Goal: Task Accomplishment & Management: Complete application form

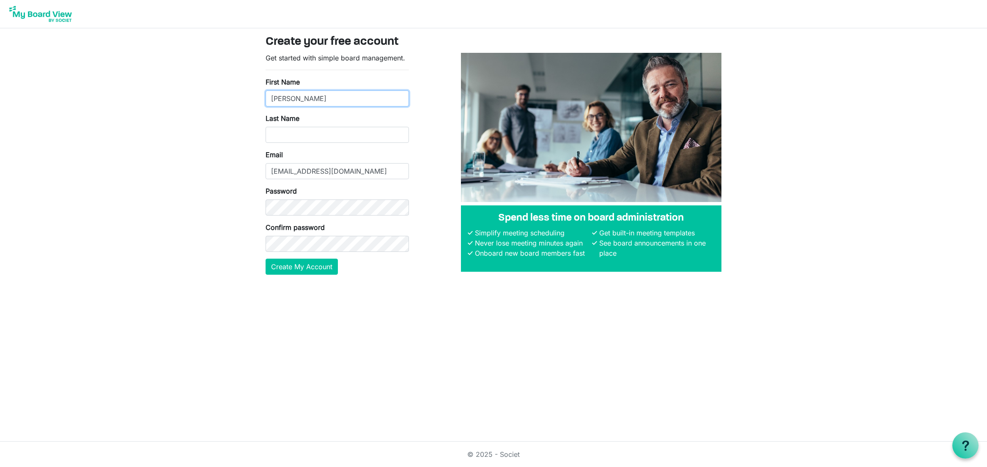
type input "Soledad"
type input "Awad"
click at [309, 270] on button "Create My Account" at bounding box center [301, 267] width 72 height 16
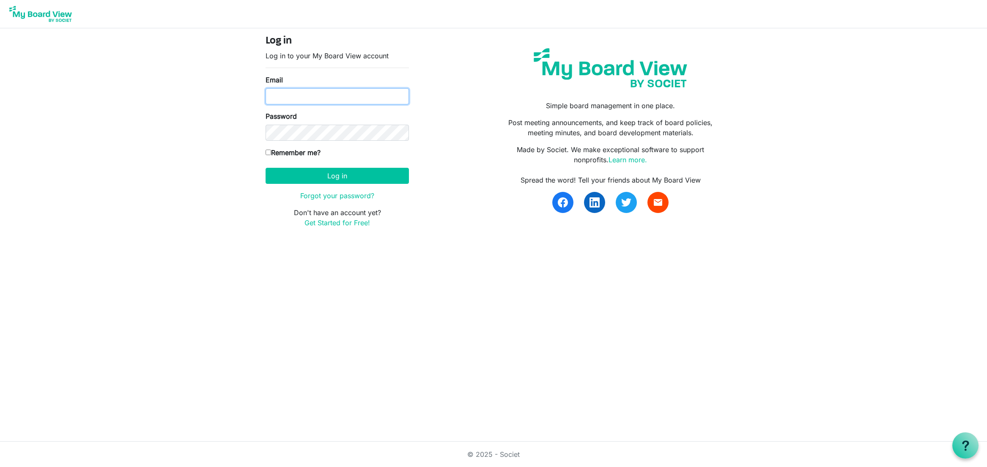
type input "[EMAIL_ADDRESS][DOMAIN_NAME]"
click at [270, 155] on input "Remember me?" at bounding box center [267, 152] width 5 height 5
checkbox input "true"
click at [321, 174] on button "Log in" at bounding box center [336, 176] width 143 height 16
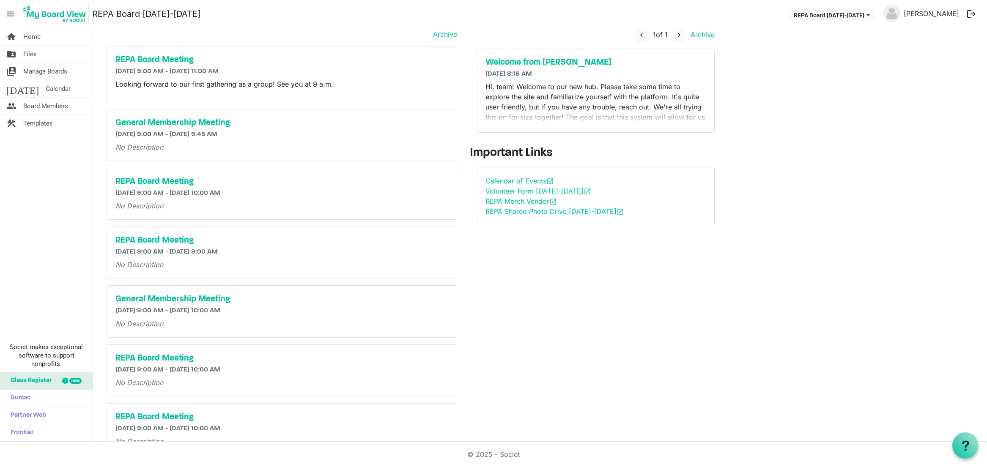
scroll to position [26, 0]
click at [29, 56] on span "Files" at bounding box center [30, 54] width 14 height 17
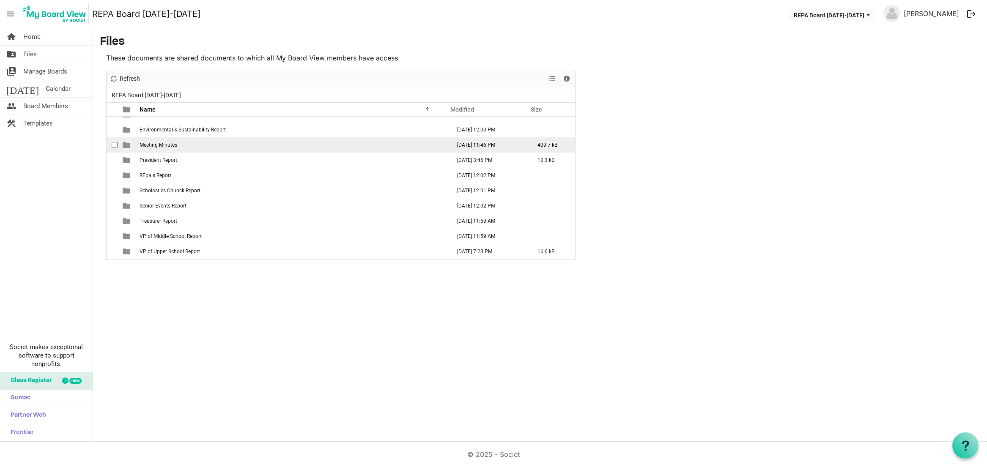
scroll to position [71, 0]
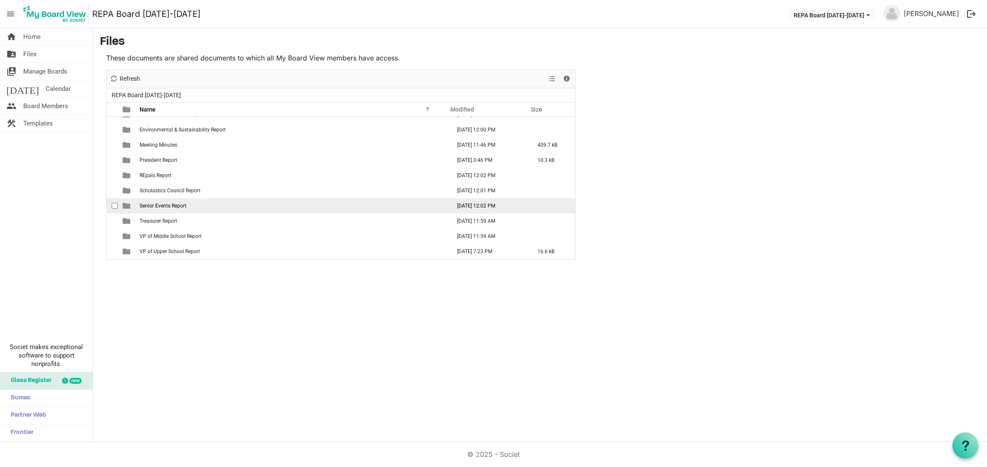
click at [166, 205] on span "Senior Events Report" at bounding box center [162, 206] width 47 height 6
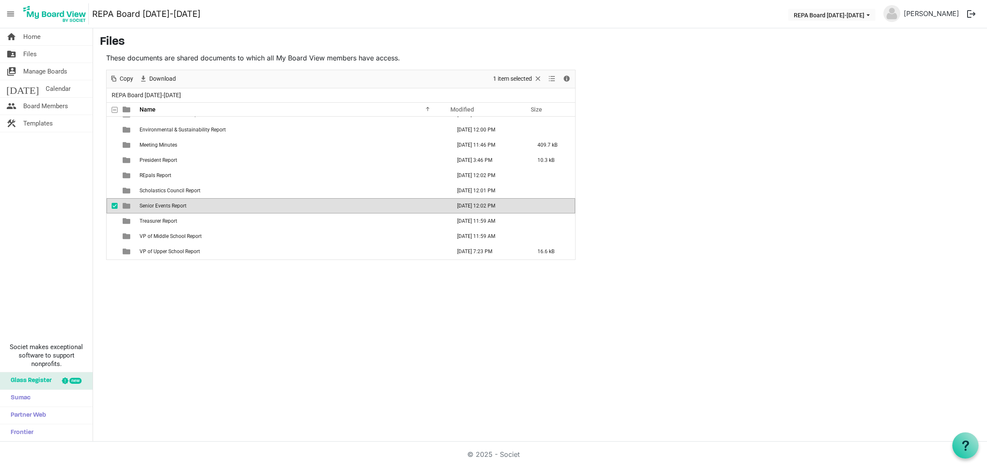
scroll to position [0, 0]
click at [235, 311] on div "home Home folder_shared Files switch_account Manage Boards [DATE] Calendar peop…" at bounding box center [493, 234] width 987 height 413
click at [114, 204] on span "checkbox" at bounding box center [115, 206] width 6 height 6
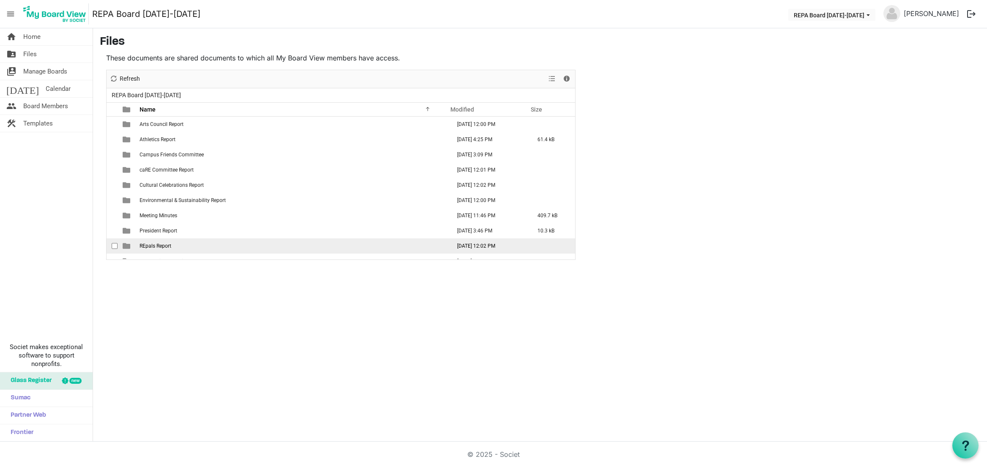
scroll to position [0, 0]
click at [46, 90] on span "Calendar" at bounding box center [58, 88] width 25 height 17
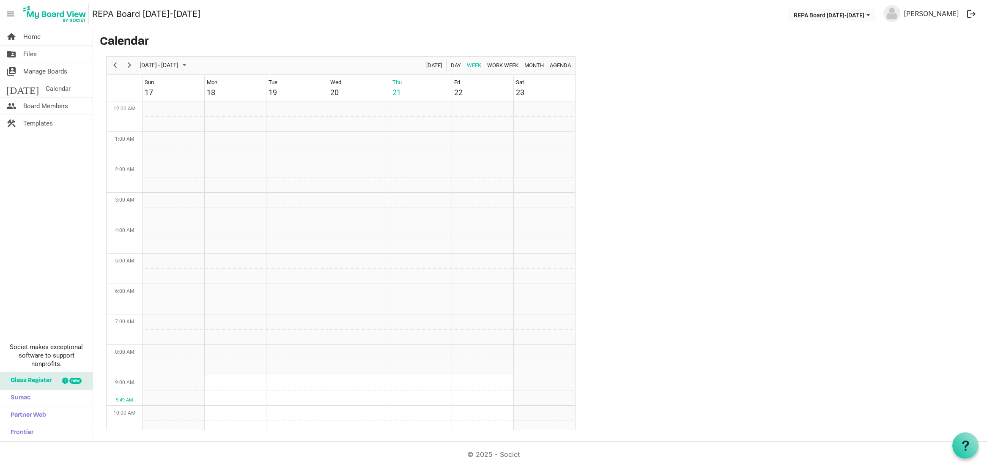
scroll to position [274, 0]
click at [53, 69] on span "Manage Boards" at bounding box center [45, 71] width 44 height 17
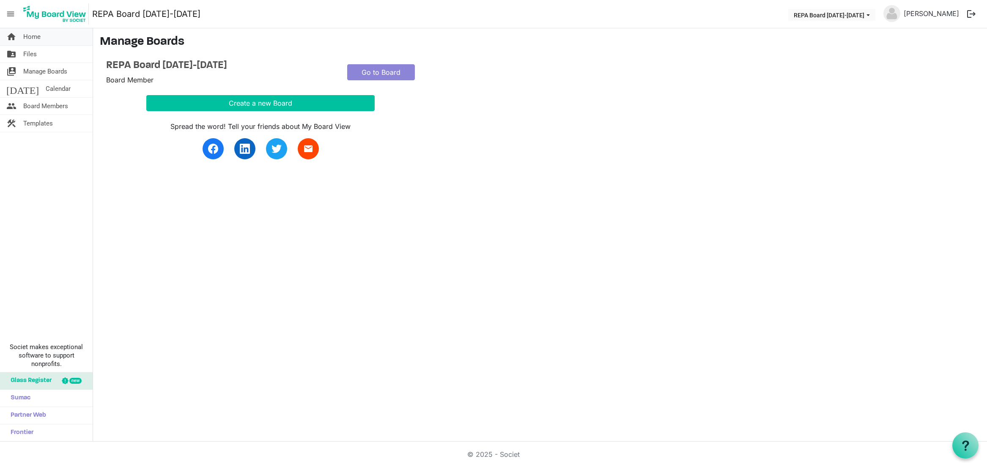
click at [38, 41] on span "Home" at bounding box center [31, 36] width 17 height 17
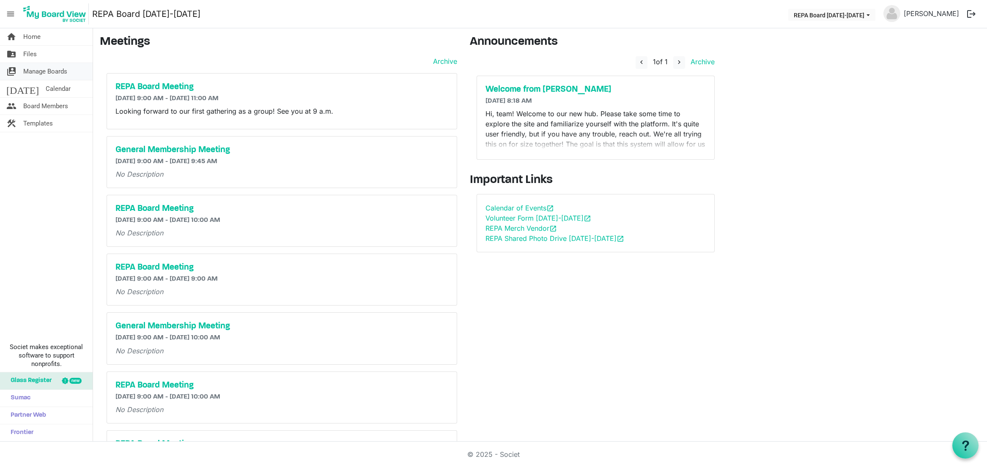
click at [30, 65] on span "Manage Boards" at bounding box center [45, 71] width 44 height 17
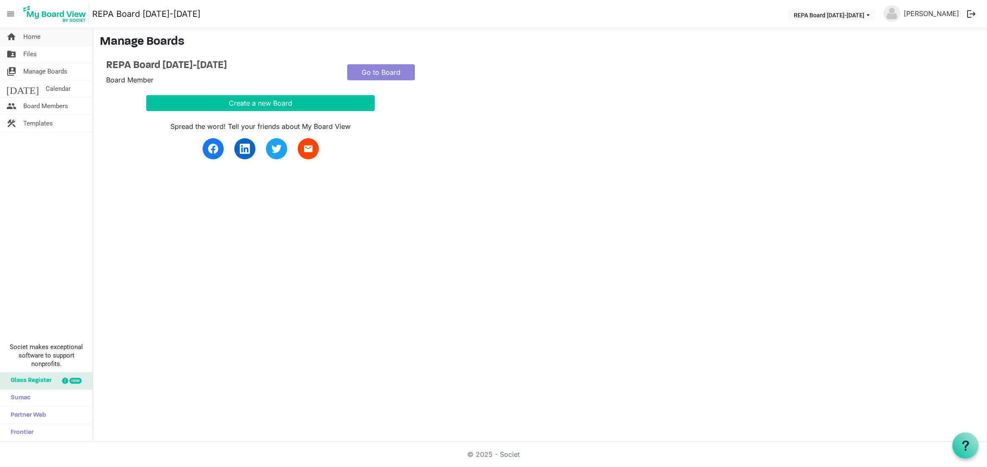
click at [33, 39] on span "Home" at bounding box center [31, 36] width 17 height 17
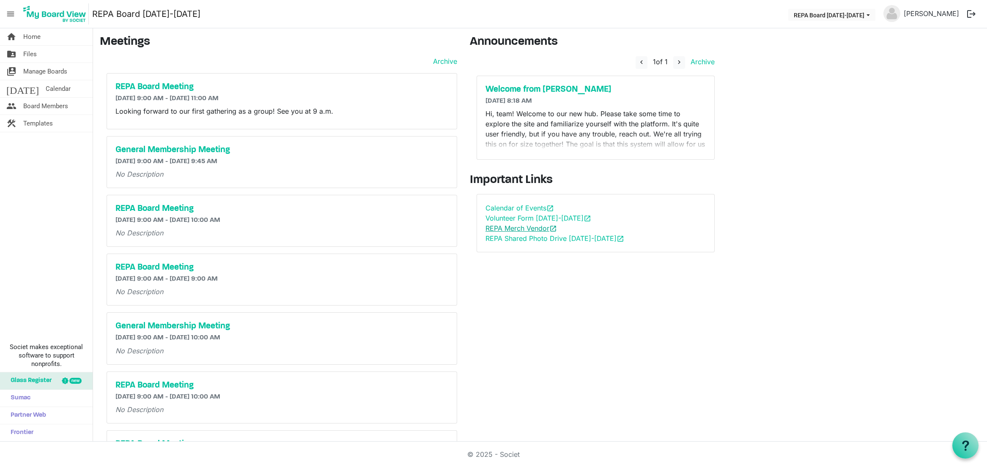
click at [514, 226] on link "REPA Merch Vendor open_in_new" at bounding box center [520, 228] width 71 height 8
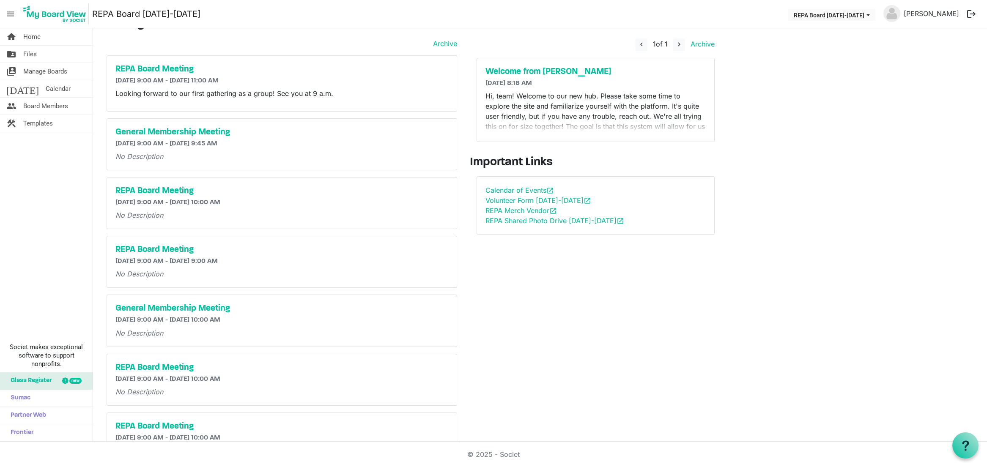
scroll to position [17, 0]
